Goal: Task Accomplishment & Management: Use online tool/utility

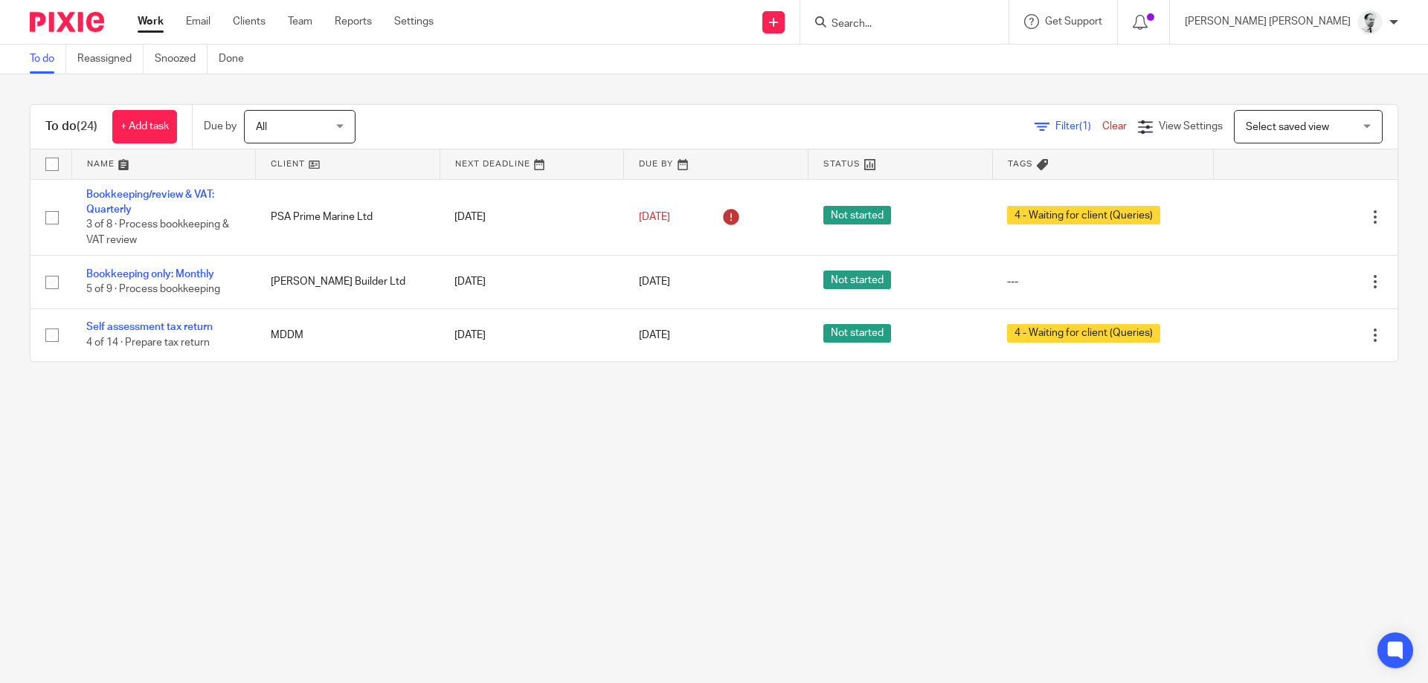
click at [930, 18] on input "Search" at bounding box center [897, 24] width 134 height 13
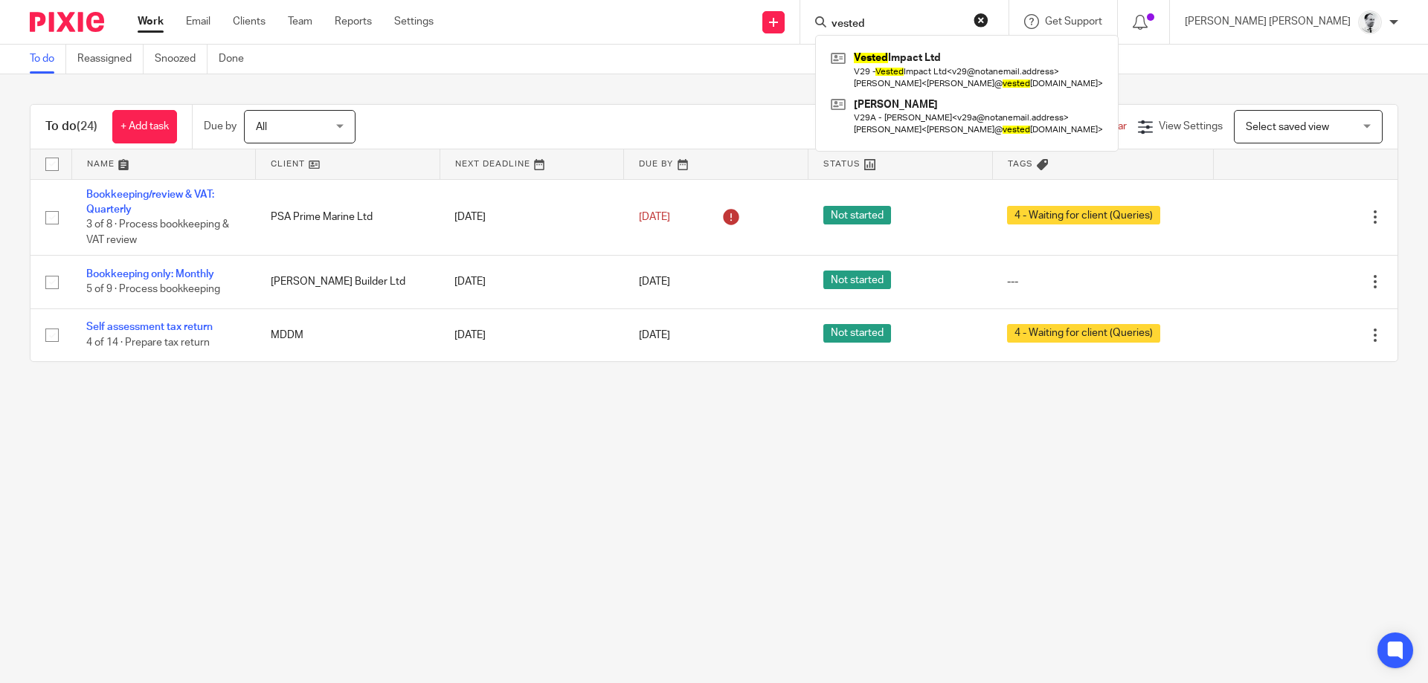
drag, startPoint x: 973, startPoint y: 22, endPoint x: 762, endPoint y: 28, distance: 210.6
click at [830, 28] on input "vested" at bounding box center [897, 24] width 134 height 13
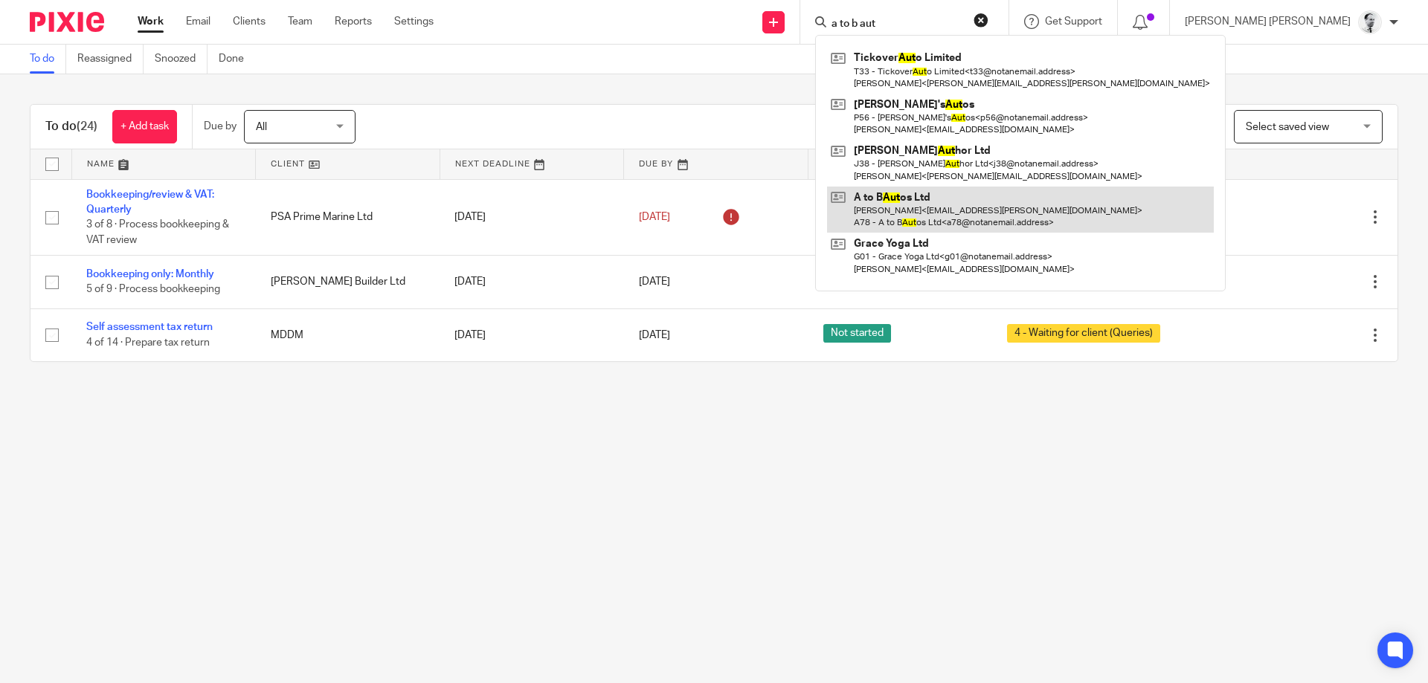
type input "a to b aut"
click at [1000, 199] on link at bounding box center [1020, 210] width 387 height 46
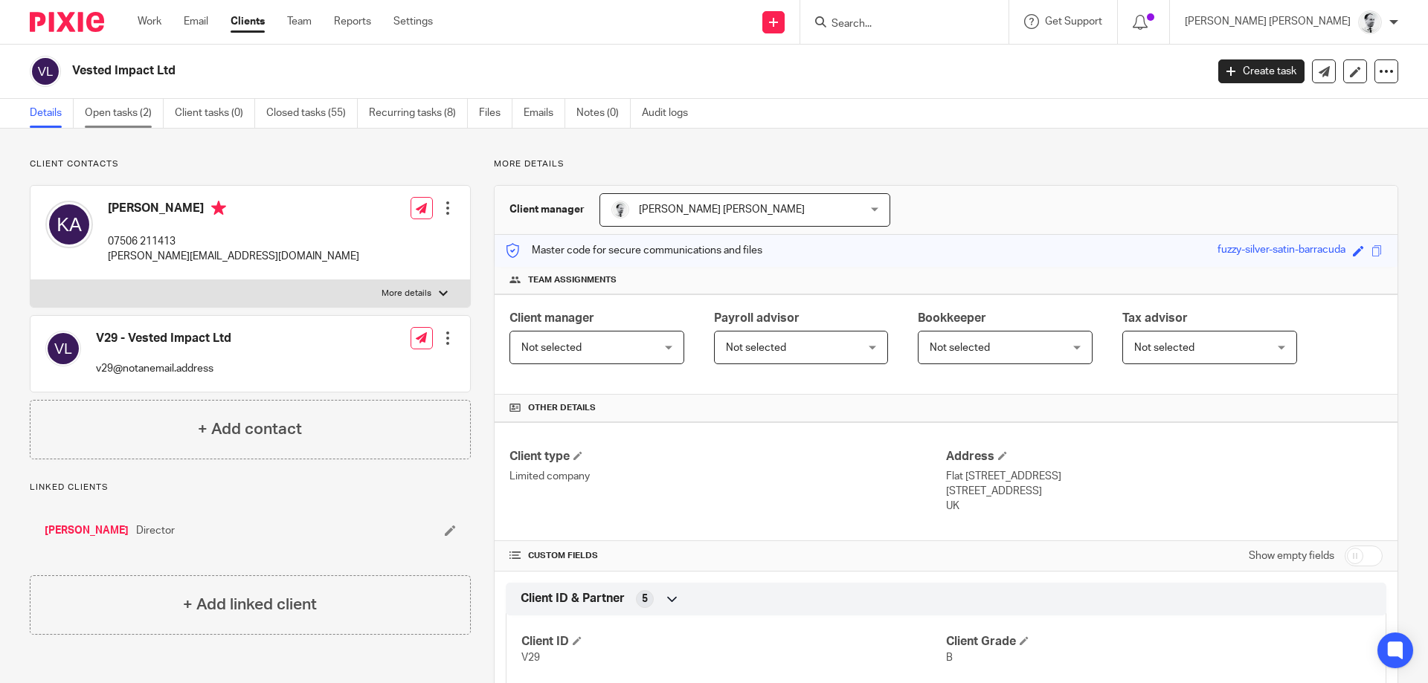
click at [141, 100] on link "Open tasks (2)" at bounding box center [124, 113] width 79 height 29
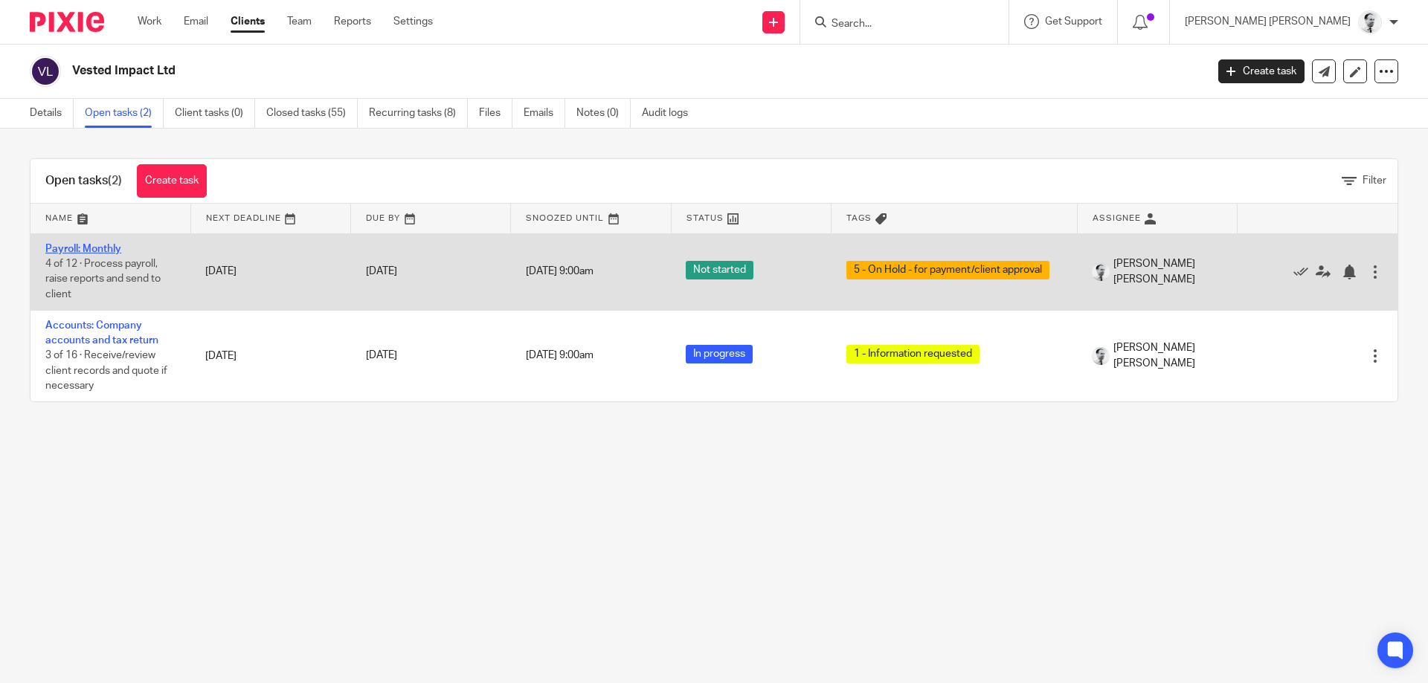
click at [77, 248] on link "Payroll: Monthly" at bounding box center [83, 249] width 76 height 10
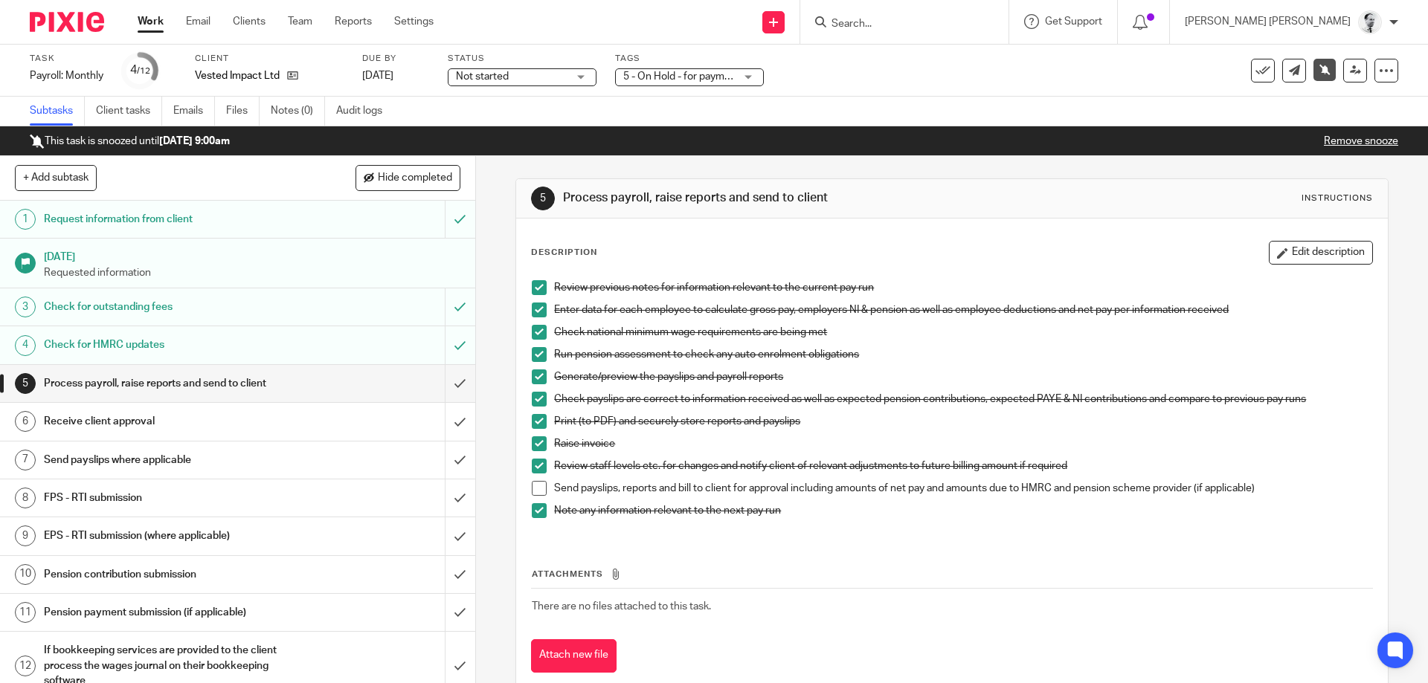
click at [534, 495] on span at bounding box center [539, 488] width 15 height 15
click at [536, 492] on span at bounding box center [539, 488] width 15 height 15
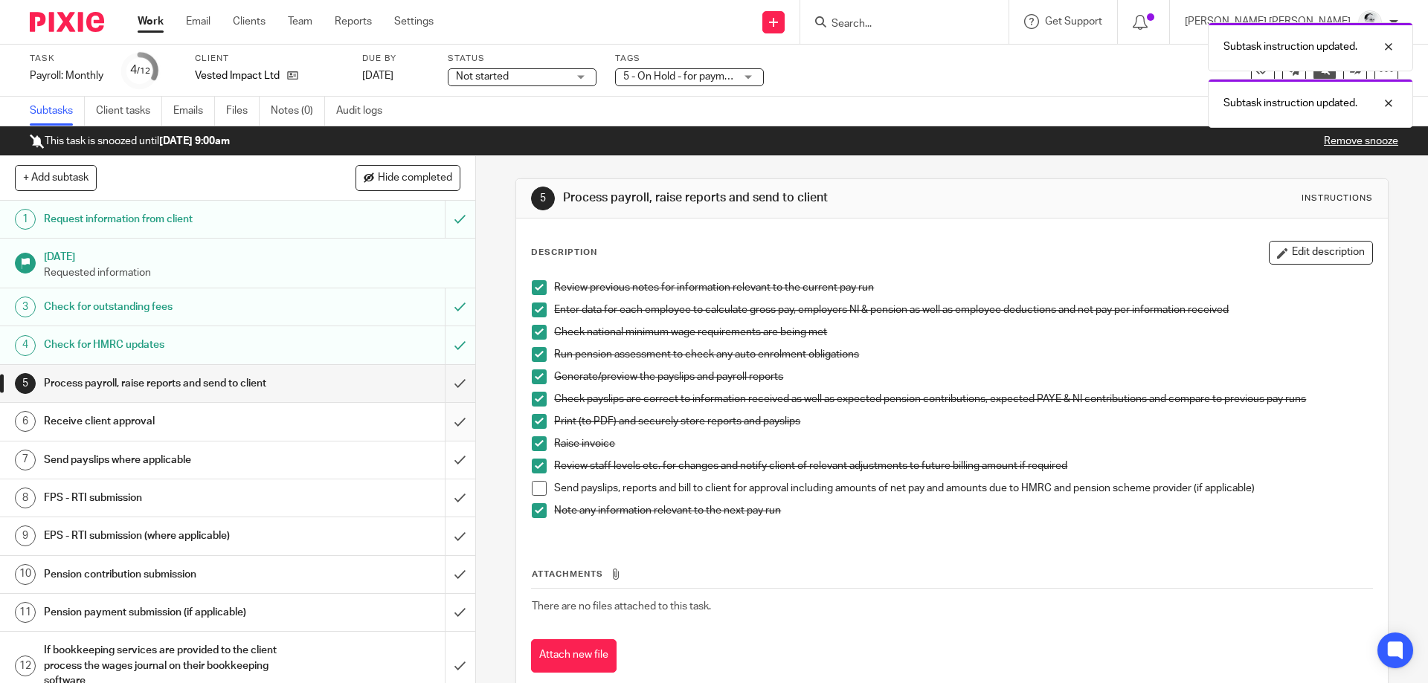
click at [464, 420] on input "submit" at bounding box center [237, 421] width 475 height 37
click at [463, 458] on input "submit" at bounding box center [237, 460] width 475 height 37
click at [461, 487] on input "submit" at bounding box center [237, 498] width 475 height 37
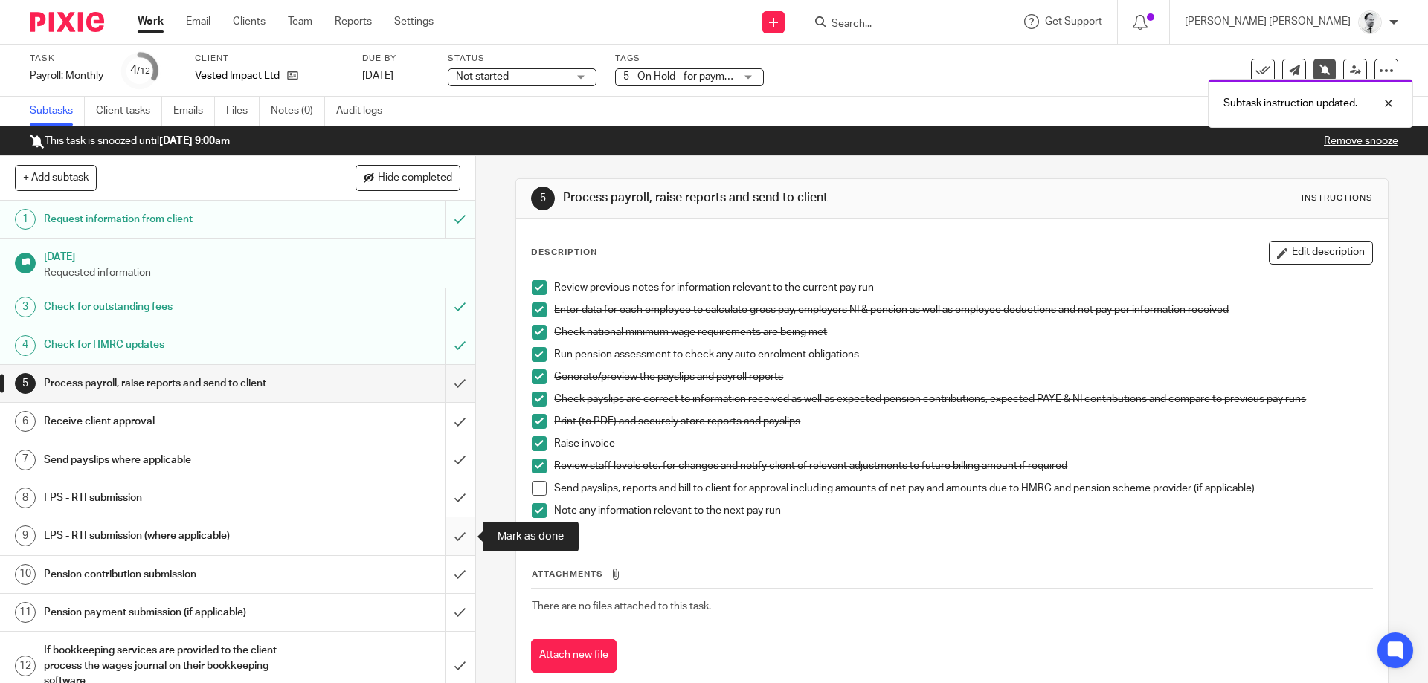
click at [462, 539] on input "submit" at bounding box center [237, 536] width 475 height 37
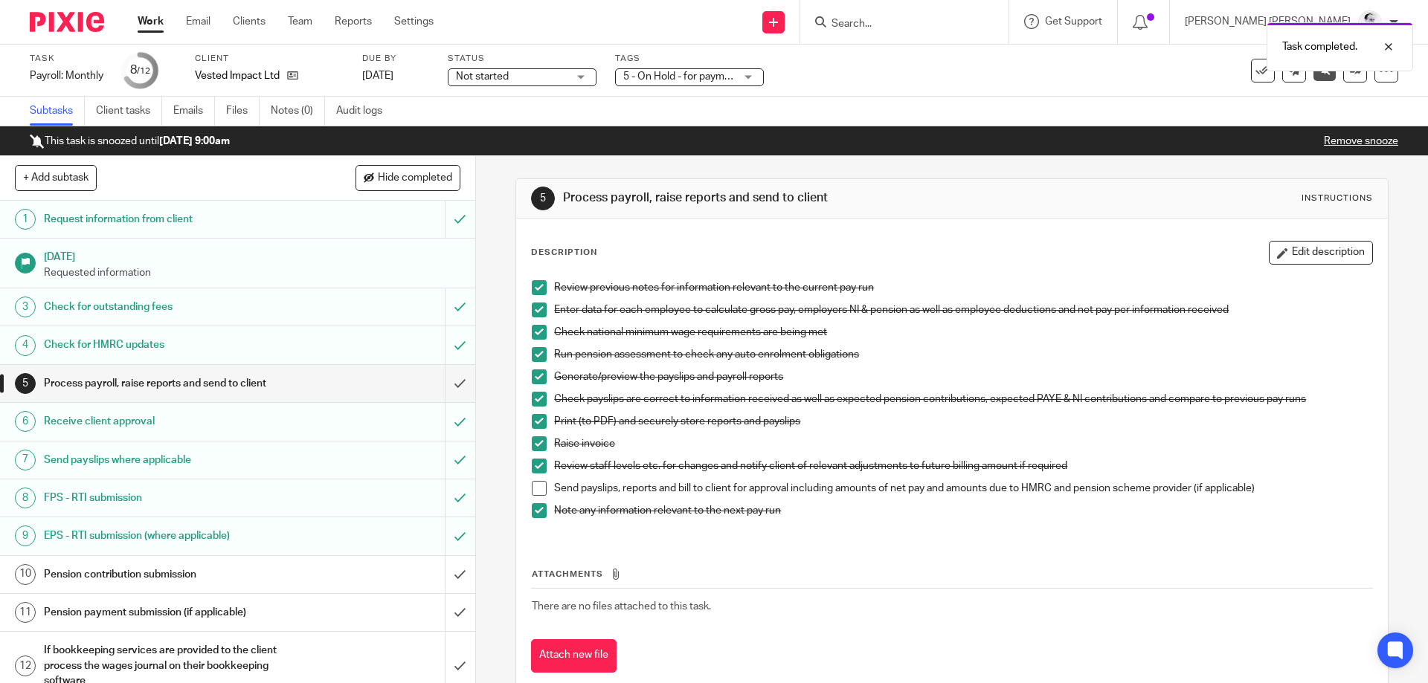
scroll to position [18, 0]
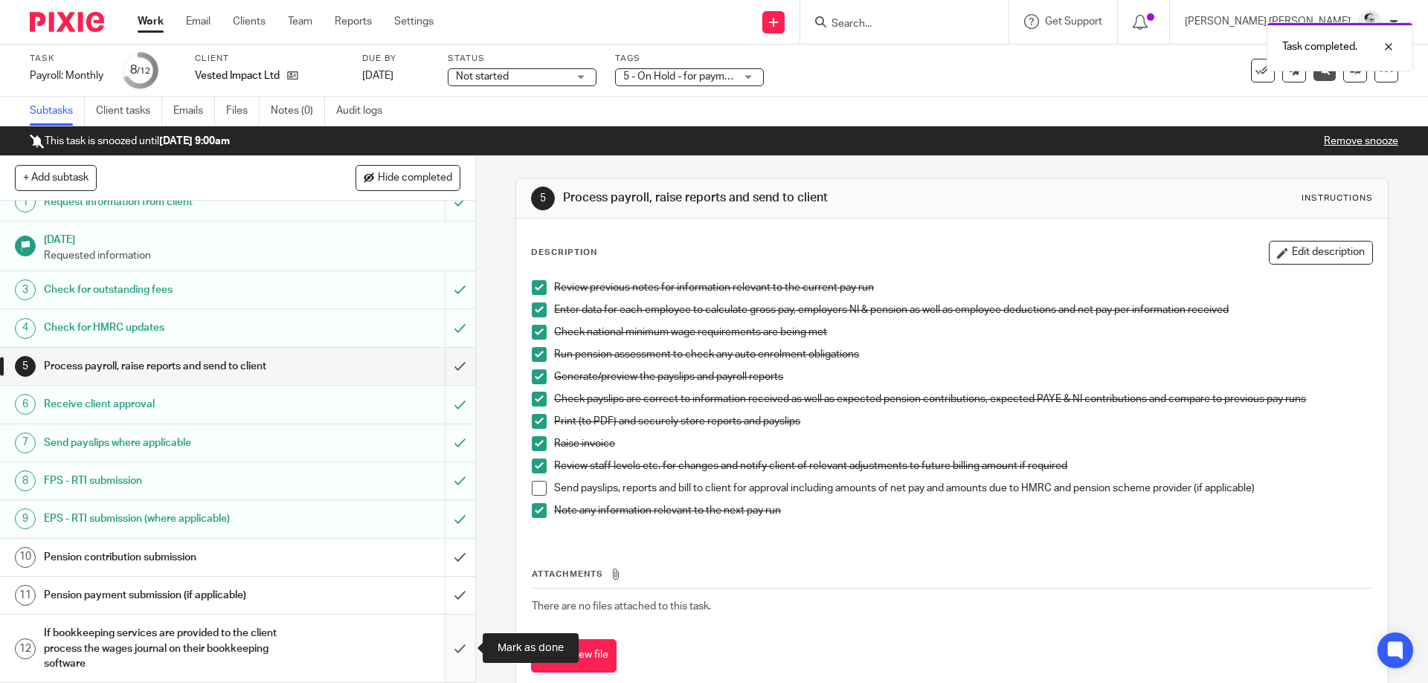
click at [451, 639] on input "submit" at bounding box center [237, 649] width 475 height 68
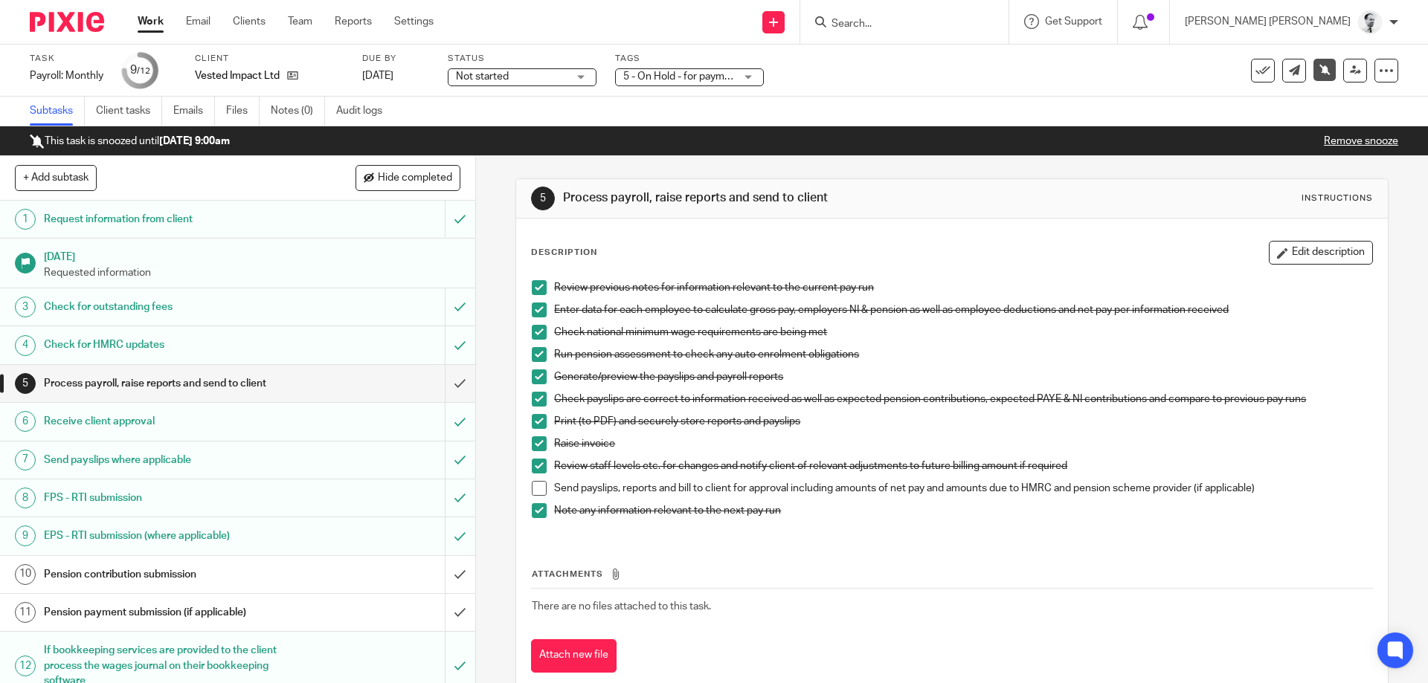
click at [542, 492] on span at bounding box center [539, 488] width 15 height 15
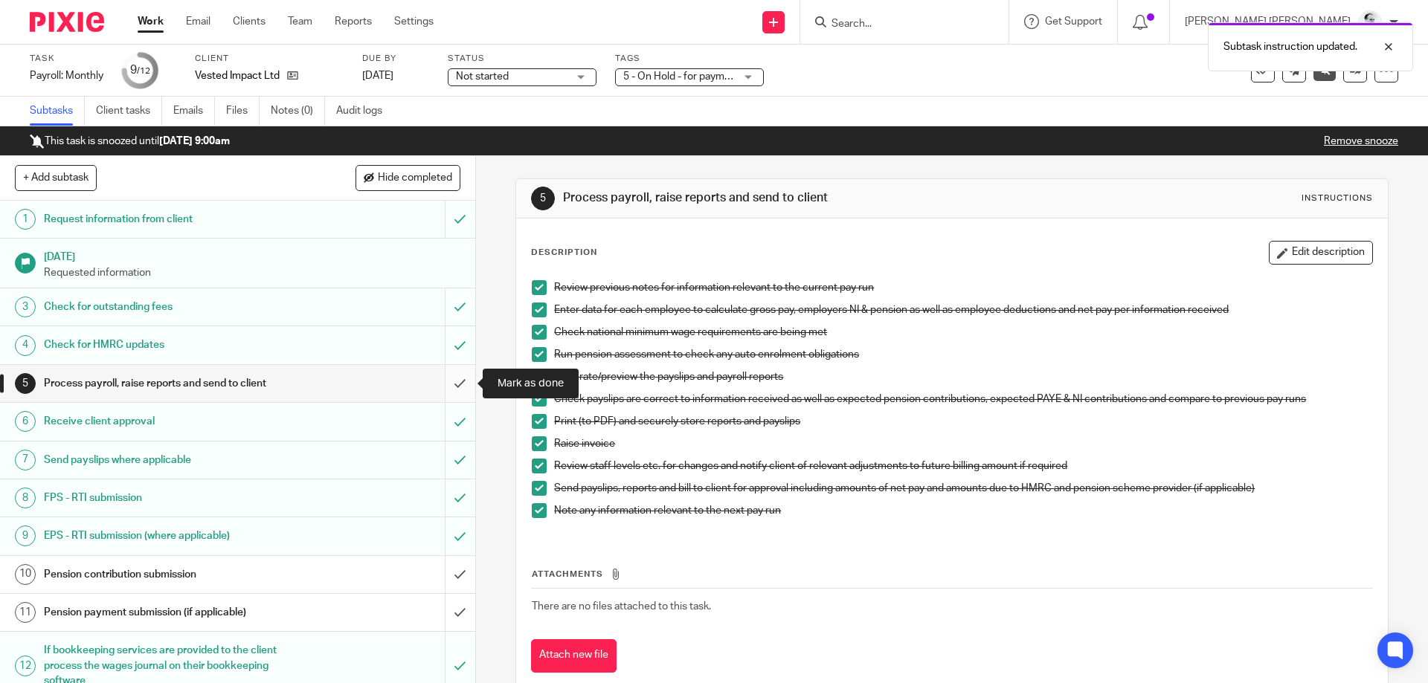
click at [457, 384] on input "submit" at bounding box center [237, 383] width 475 height 37
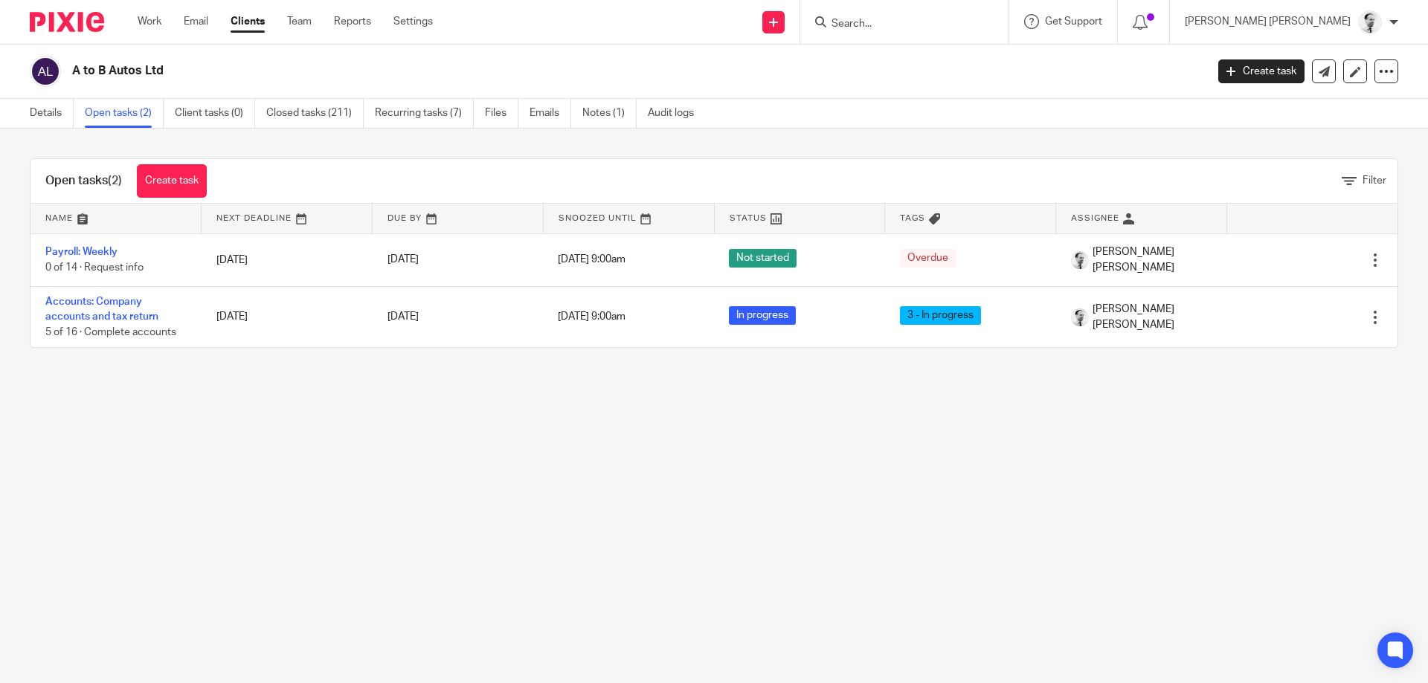
click at [75, 256] on link "Payroll: Weekly" at bounding box center [81, 252] width 72 height 10
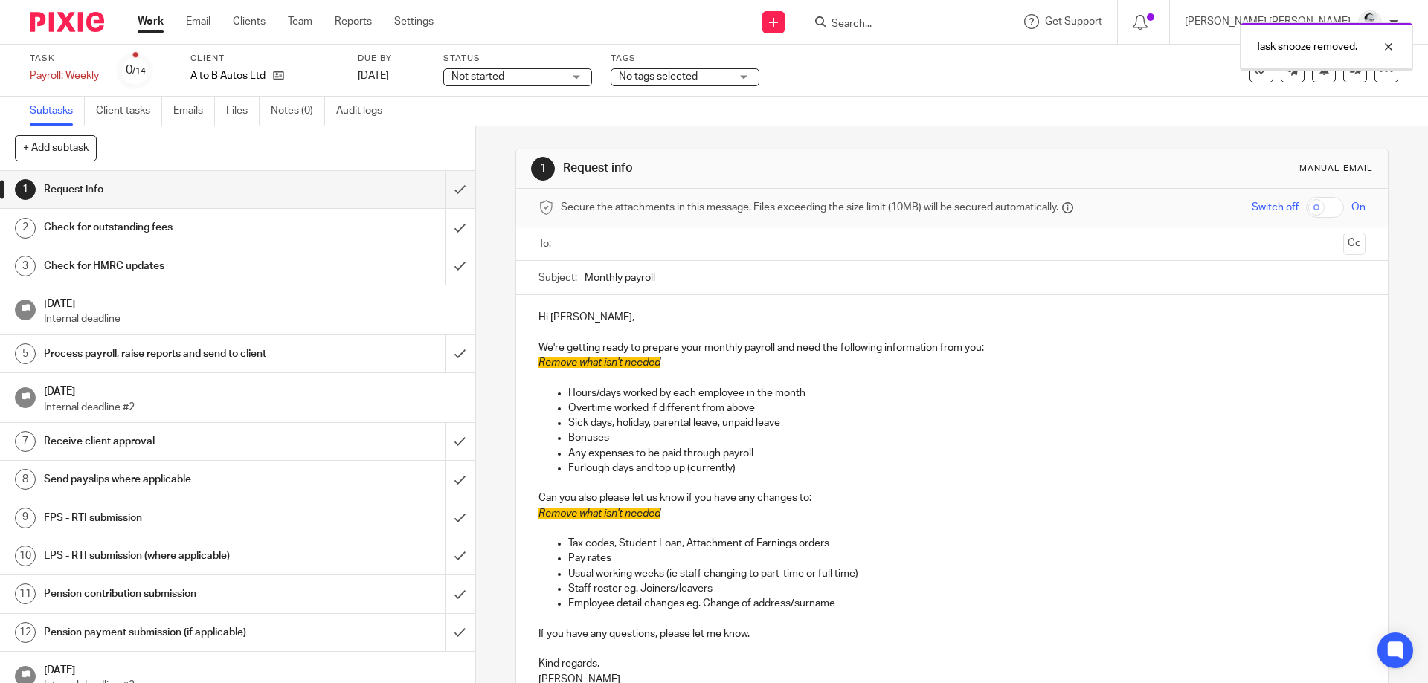
click at [135, 14] on div "Work Email Clients Team Reports Settings Work Email Clients Team Reports Settin…" at bounding box center [289, 22] width 333 height 44
click at [156, 29] on link "Work" at bounding box center [151, 21] width 26 height 15
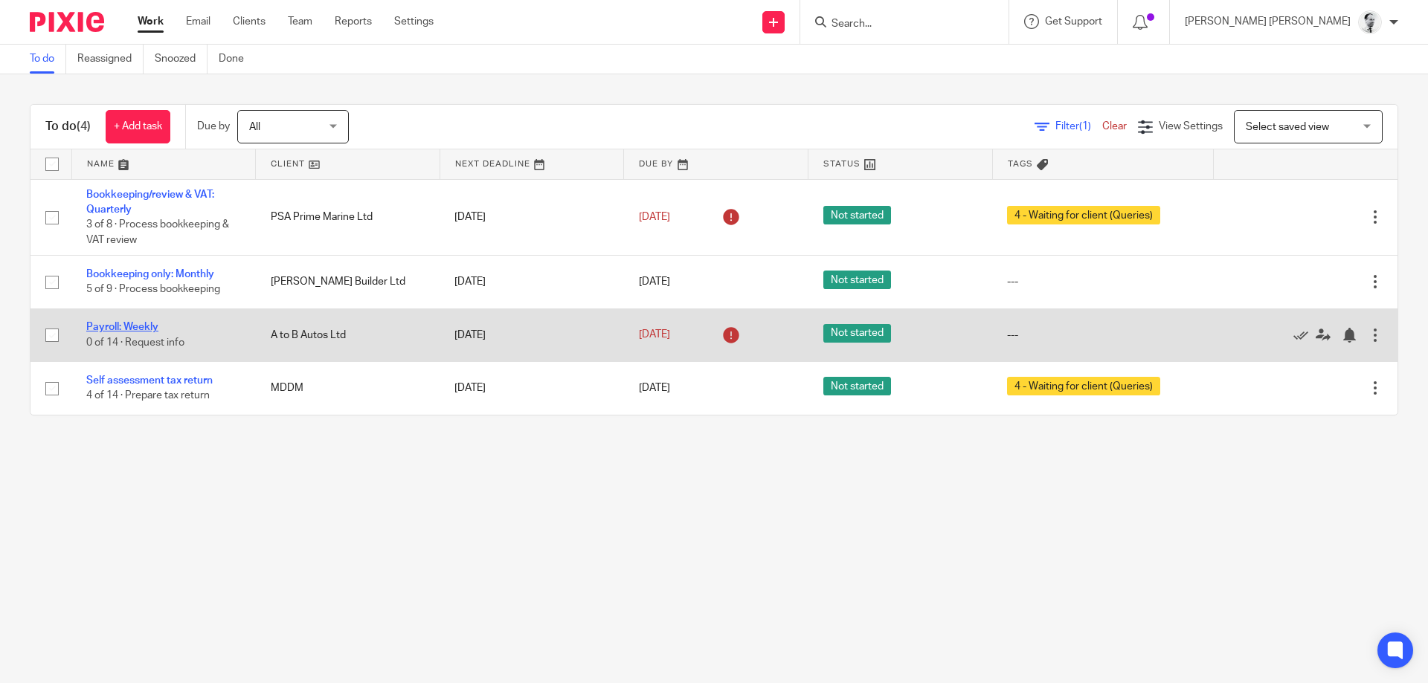
click at [117, 327] on link "Payroll: Weekly" at bounding box center [122, 327] width 72 height 10
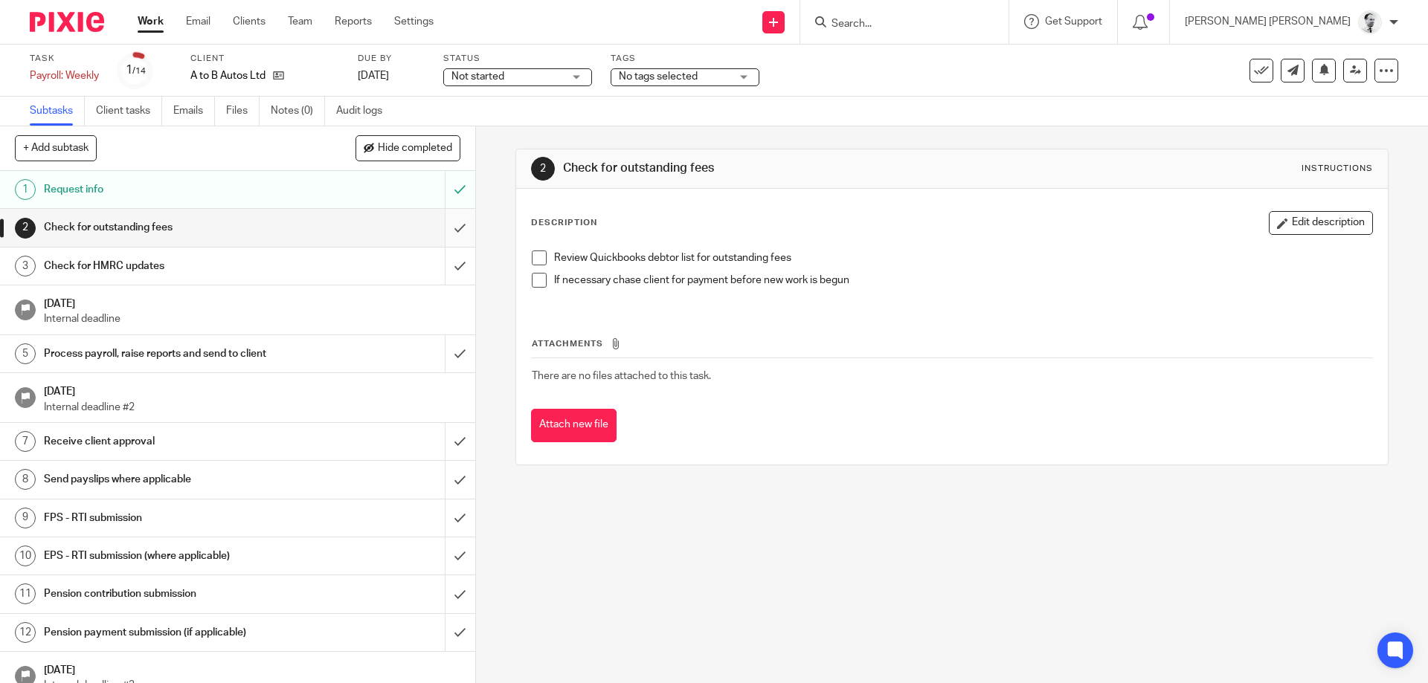
drag, startPoint x: 0, startPoint y: 0, endPoint x: 457, endPoint y: 227, distance: 509.8
click at [457, 227] on input "submit" at bounding box center [237, 227] width 475 height 37
click at [428, 260] on div "Check for HMRC updates" at bounding box center [237, 266] width 386 height 22
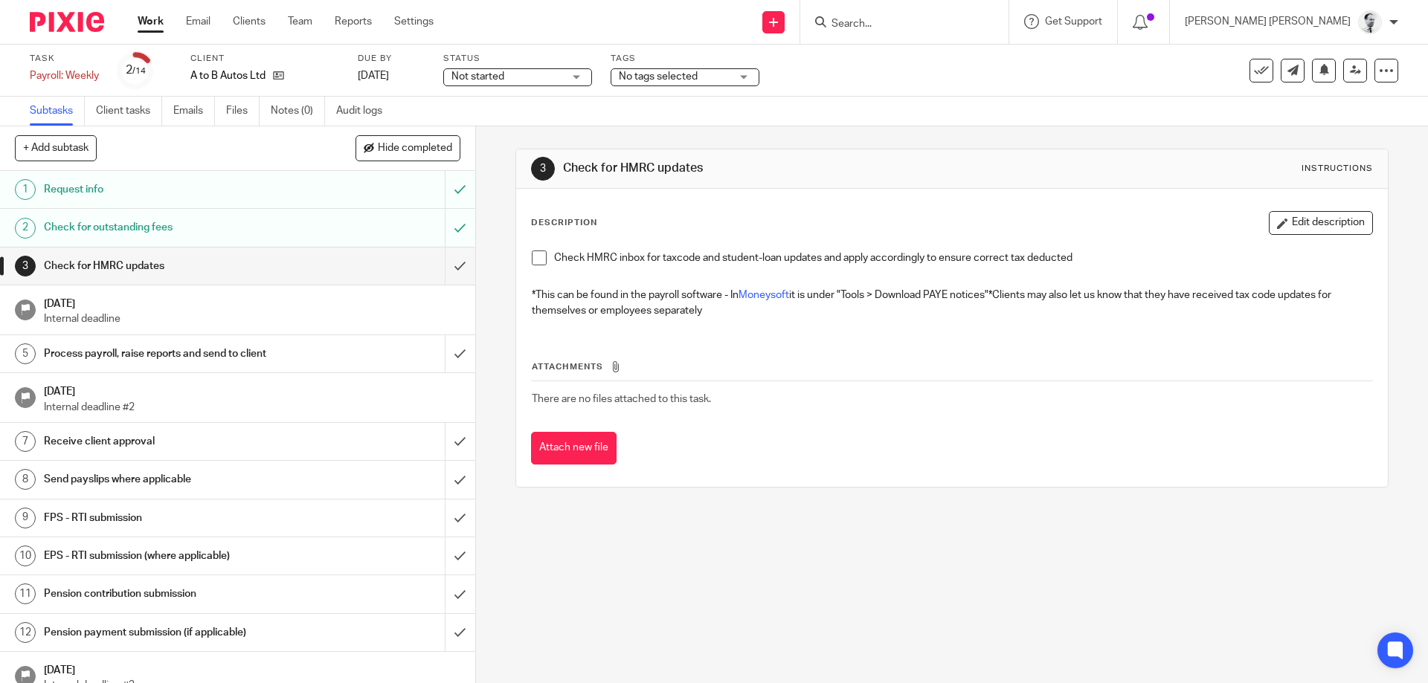
click at [137, 21] on div "Work Email Clients Team Reports Settings Work Email Clients Team Reports Settin…" at bounding box center [289, 22] width 333 height 44
click at [676, 74] on span "No tags selected" at bounding box center [658, 76] width 79 height 10
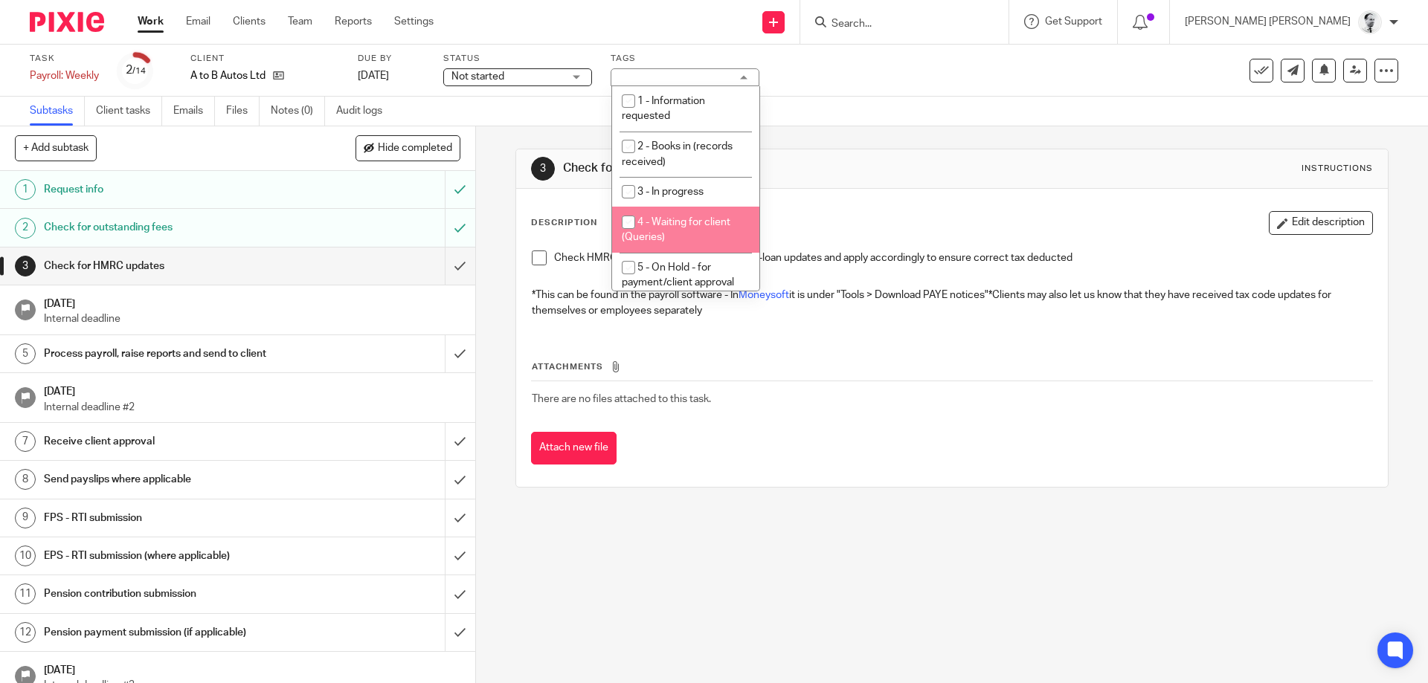
click at [693, 213] on li "4 - Waiting for client (Queries)" at bounding box center [685, 229] width 147 height 45
click at [681, 222] on span "4 - Waiting for client (Queries)" at bounding box center [676, 230] width 109 height 26
checkbox input "false"
click at [682, 276] on li "5 - On Hold - for payment/client approval" at bounding box center [685, 275] width 147 height 45
checkbox input "true"
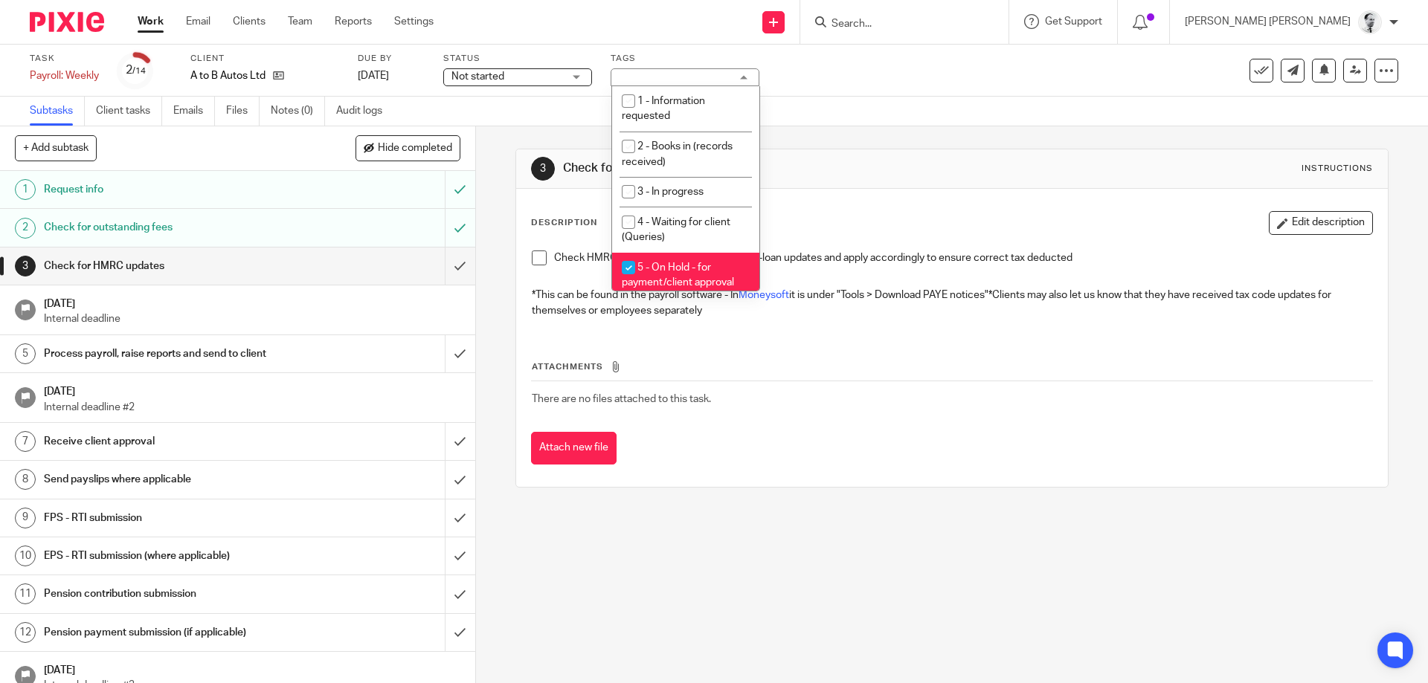
click at [863, 260] on p "Check HMRC inbox for taxcode and student-loan updates and apply accordingly to …" at bounding box center [962, 258] width 817 height 15
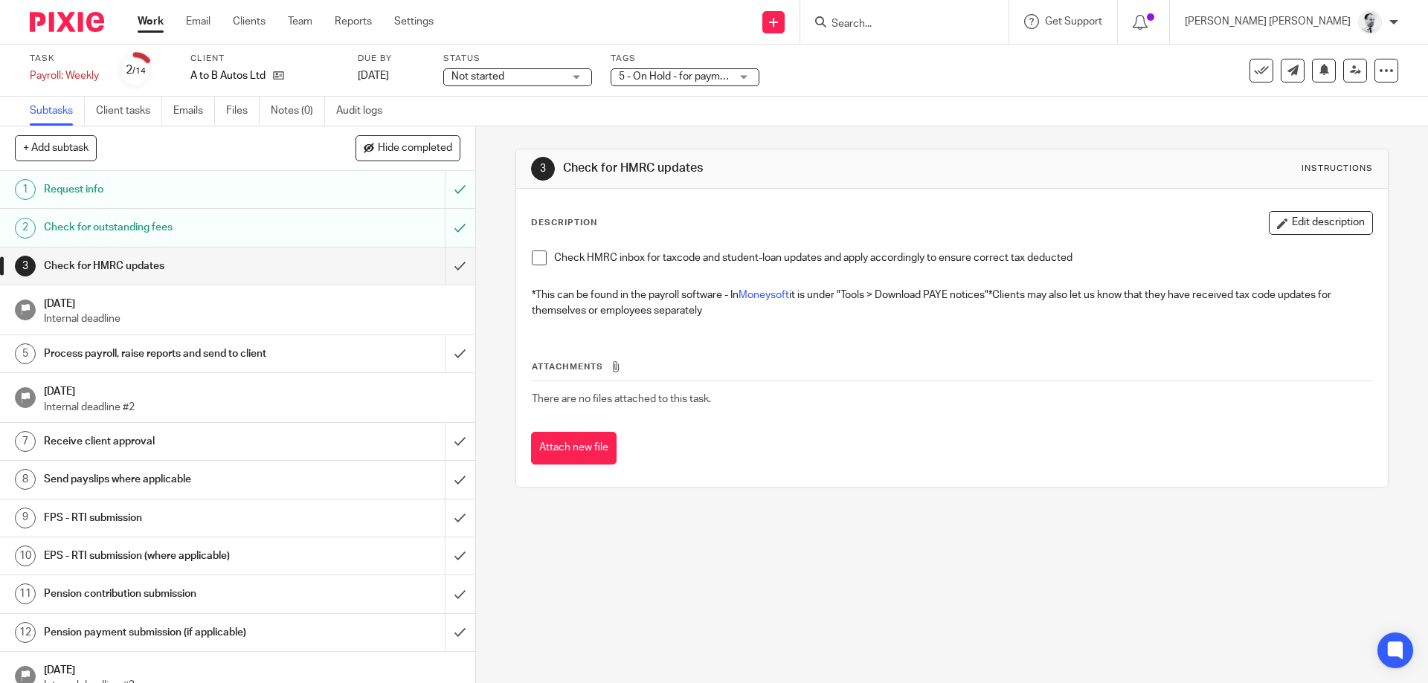
click at [147, 16] on link "Work" at bounding box center [151, 21] width 26 height 15
